Goal: Participate in discussion

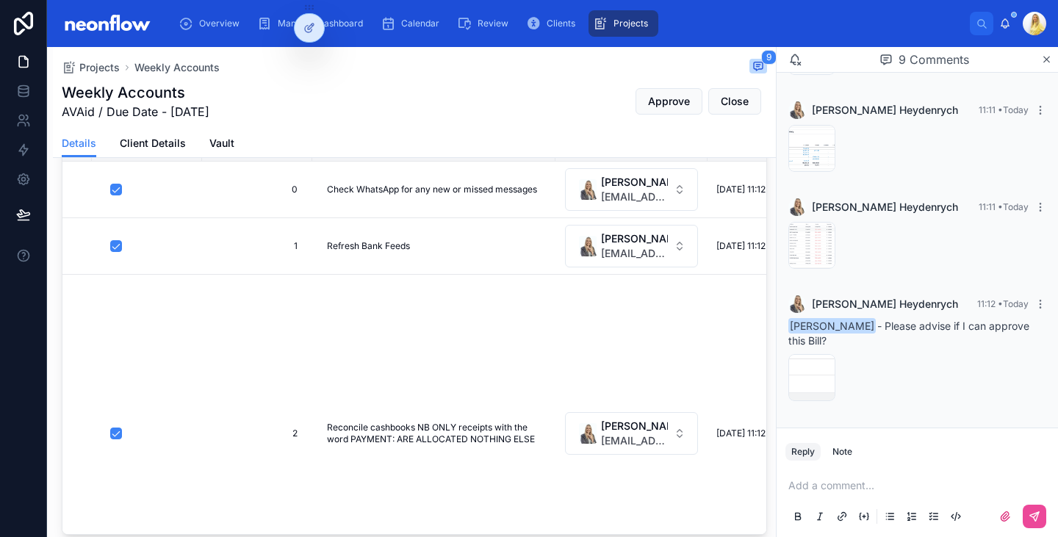
scroll to position [784, 0]
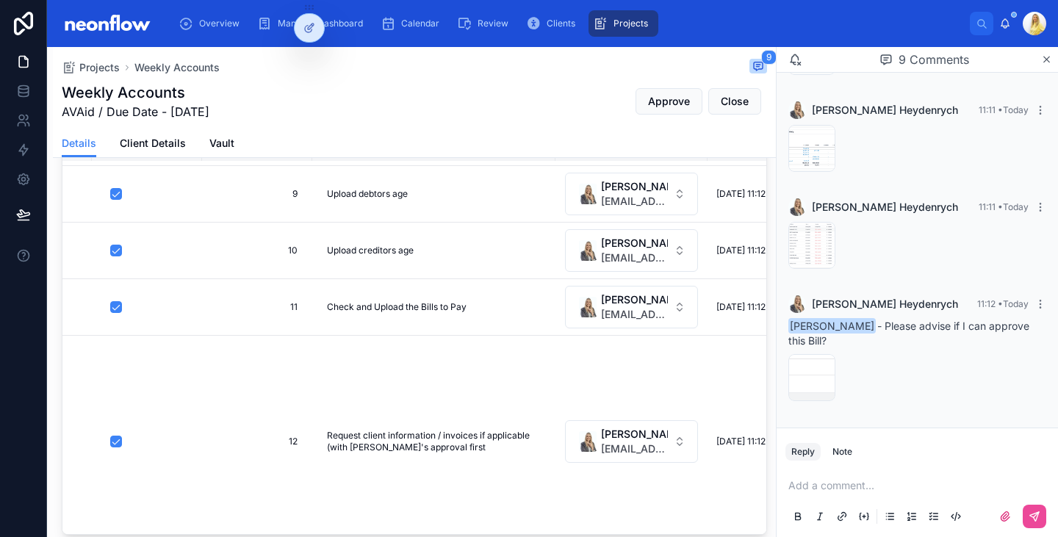
click at [783, 388] on div "[PERSON_NAME] 11:12 • [DATE] [PERSON_NAME] - Please advise if I can approve thi…" at bounding box center [916, 350] width 275 height 129
click at [797, 389] on span "image" at bounding box center [803, 392] width 22 height 12
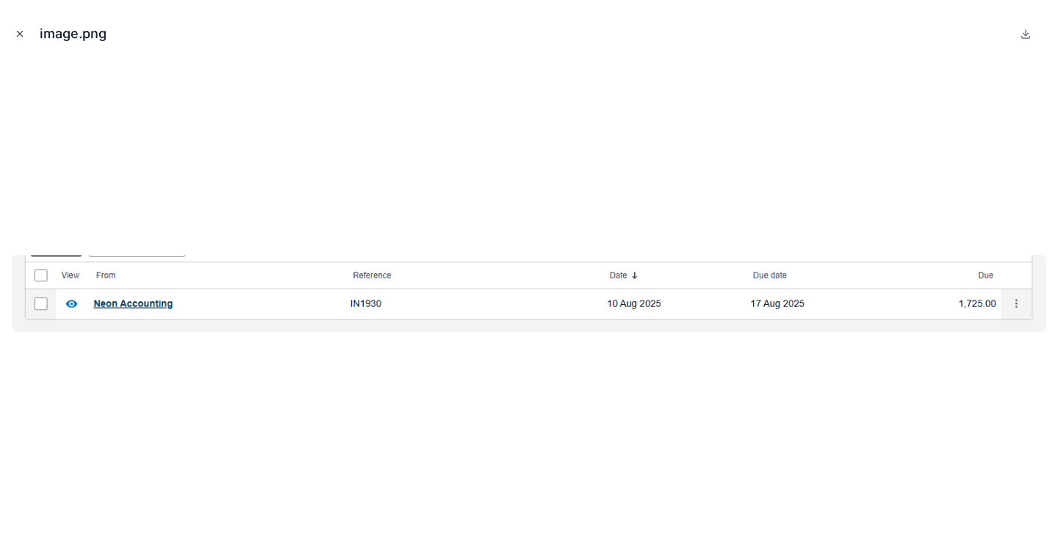
click at [22, 37] on icon "Close modal" at bounding box center [20, 34] width 5 height 5
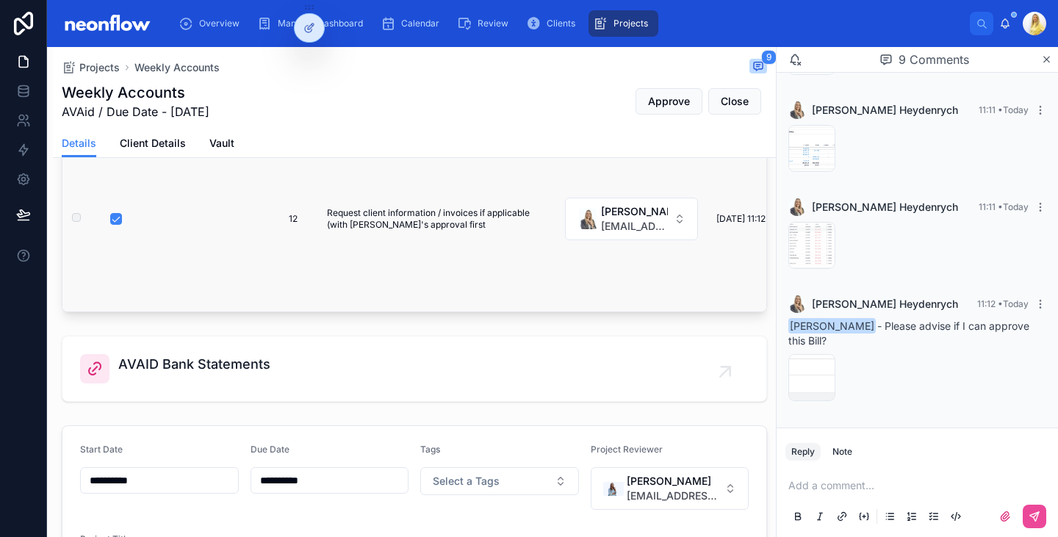
scroll to position [559, 0]
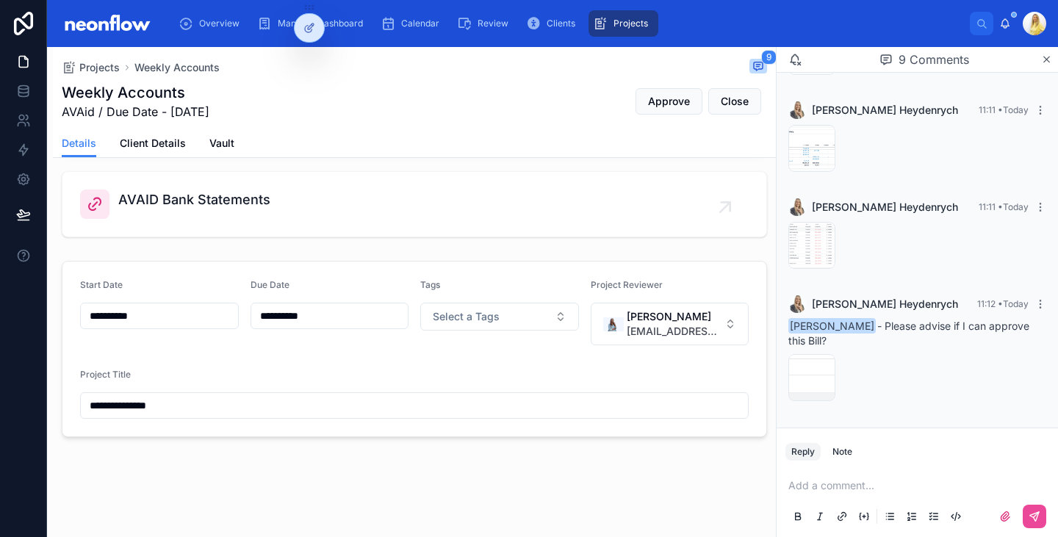
click at [844, 482] on p at bounding box center [920, 485] width 264 height 15
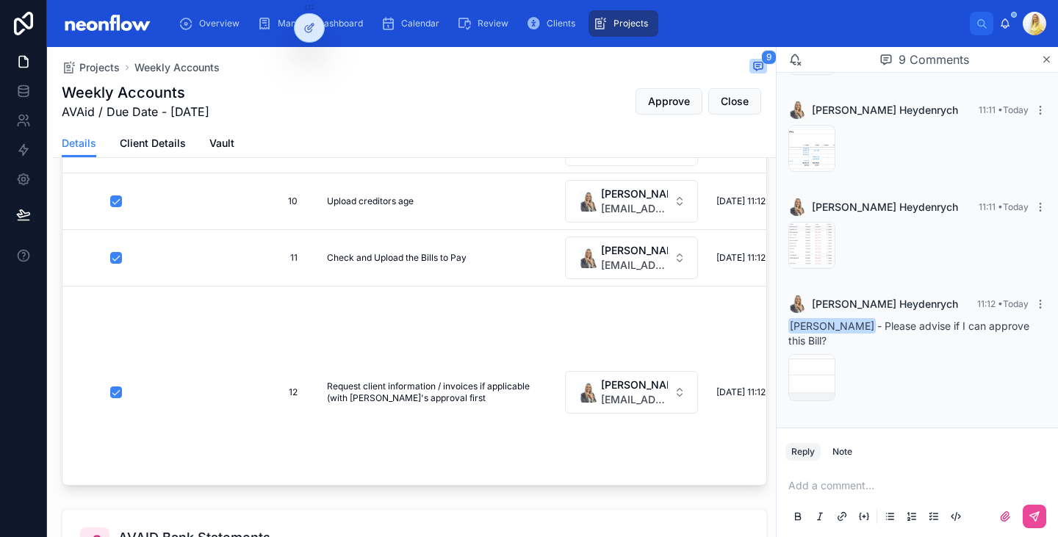
scroll to position [216, 0]
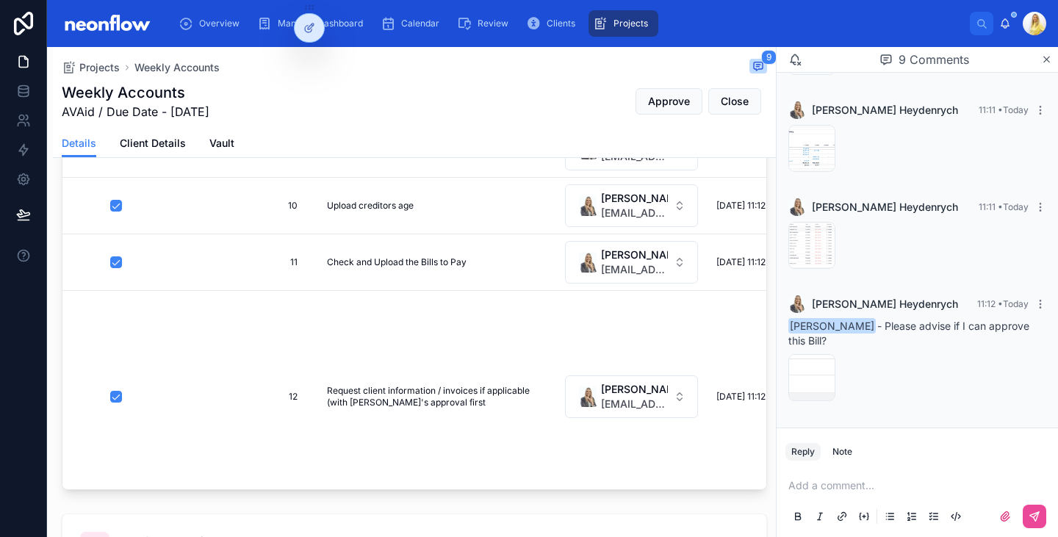
click at [864, 491] on p at bounding box center [920, 485] width 264 height 15
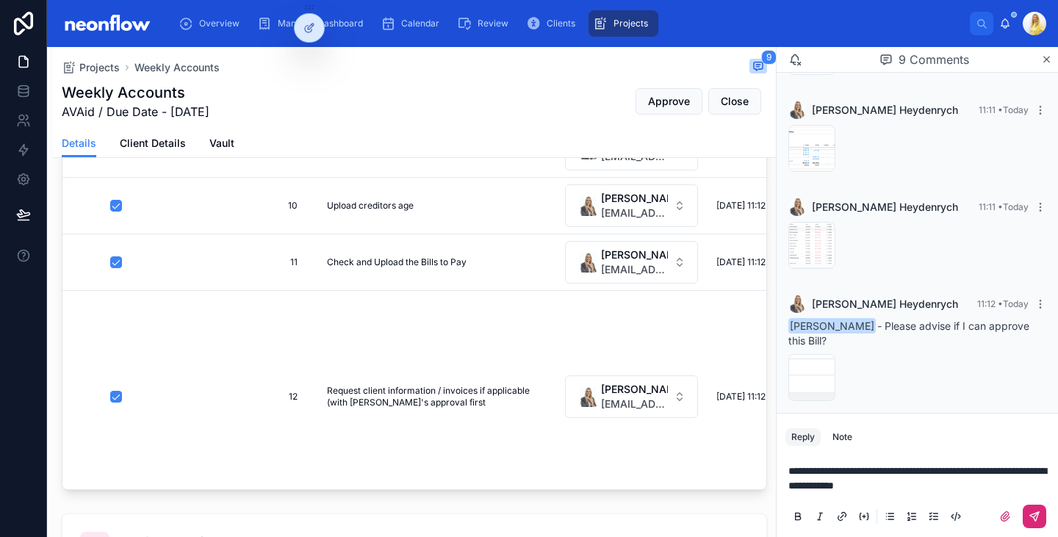
click at [1042, 520] on button at bounding box center [1035, 517] width 24 height 24
